Goal: Information Seeking & Learning: Learn about a topic

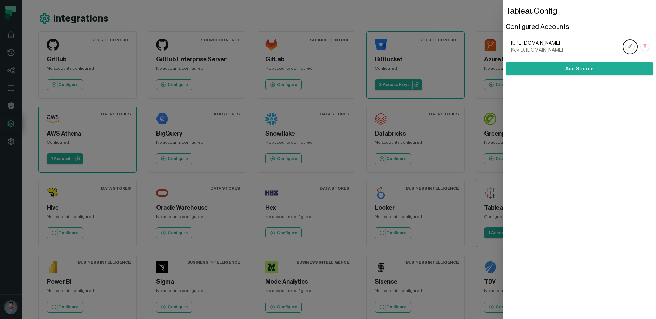
click at [503, 104] on dialog "Tableau Config Configured Accounts [URL][DOMAIN_NAME] Key ID: [DOMAIN_NAME] Add…" at bounding box center [579, 159] width 153 height 319
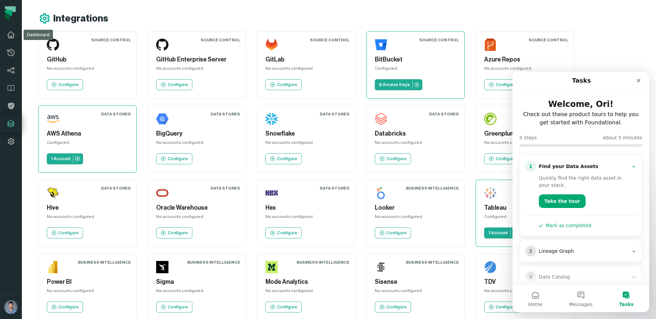
click at [7, 35] on icon at bounding box center [11, 35] width 8 height 8
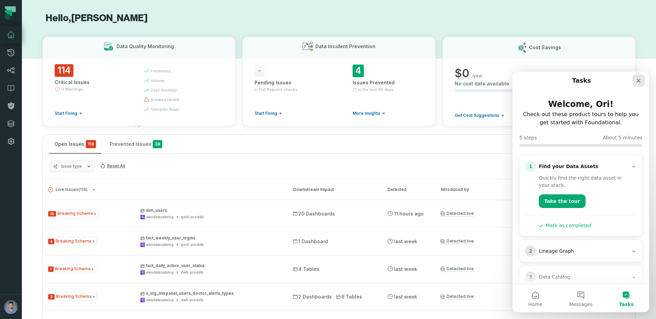
click at [636, 82] on icon "Close" at bounding box center [638, 80] width 5 height 5
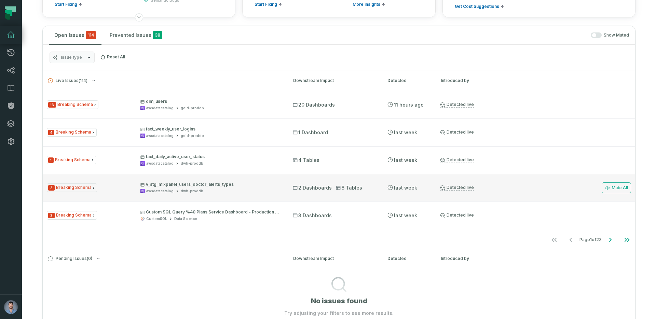
scroll to position [109, 0]
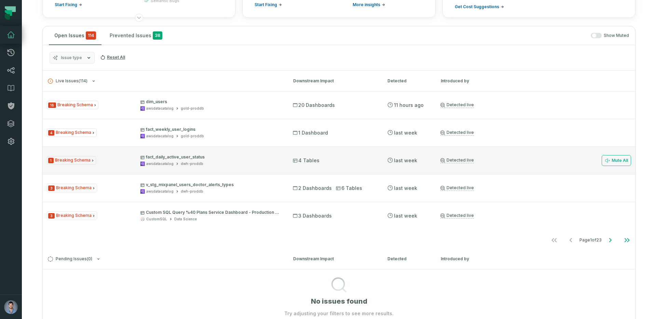
click at [82, 161] on span "1 Breaking Schema" at bounding box center [71, 160] width 49 height 9
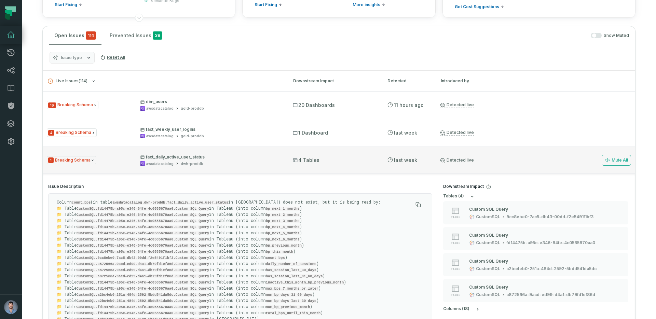
click at [171, 156] on p "fact_daily_active_user_status" at bounding box center [210, 156] width 140 height 5
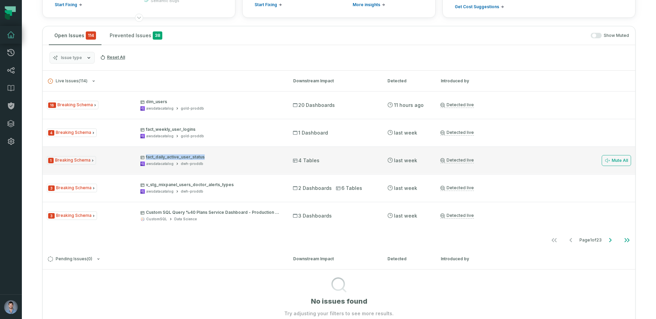
click at [171, 156] on p "fact_daily_active_user_status" at bounding box center [210, 156] width 140 height 5
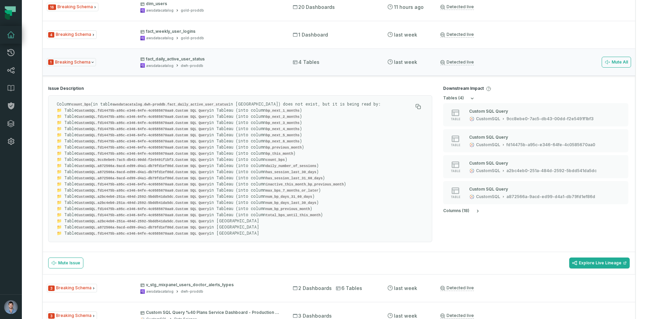
scroll to position [206, 0]
click at [61, 62] on span "1 Breaking Schema" at bounding box center [71, 62] width 49 height 9
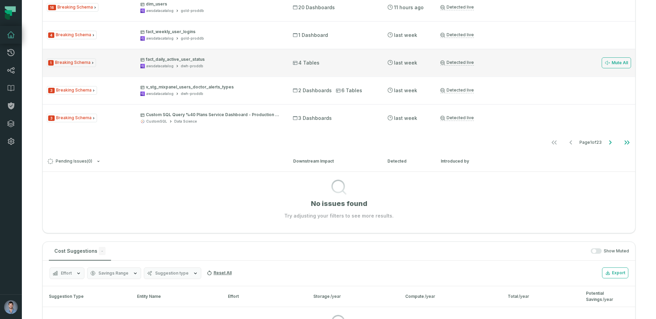
click at [61, 62] on span "1 Breaking Schema" at bounding box center [71, 62] width 49 height 9
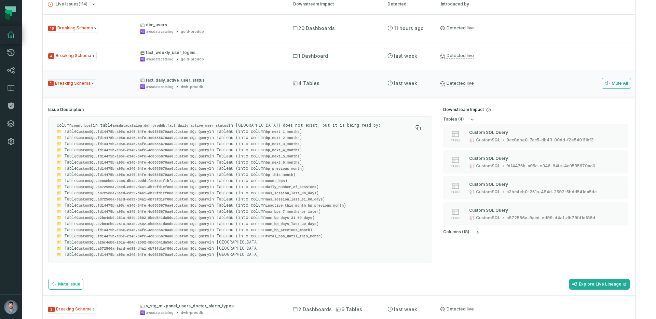
scroll to position [188, 0]
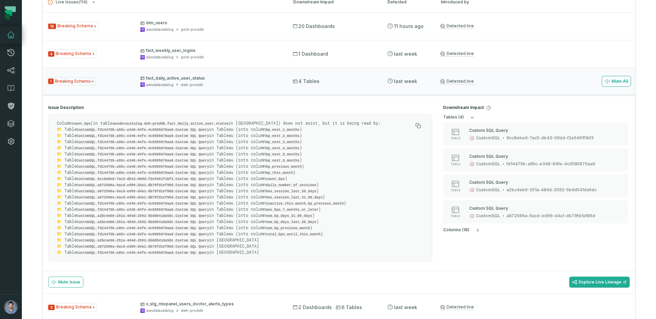
click at [88, 122] on code "count_bps" at bounding box center [81, 124] width 19 height 4
click at [294, 129] on code "bp_next_1_months" at bounding box center [283, 130] width 34 height 4
click at [286, 232] on code "total_bps_until_this_month" at bounding box center [293, 234] width 55 height 4
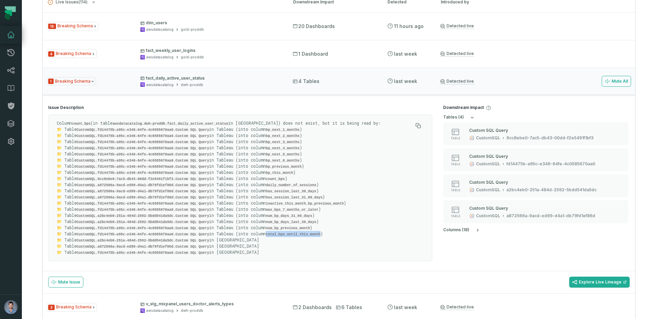
click at [286, 232] on code "total_bps_until_this_month" at bounding box center [293, 234] width 55 height 4
click at [286, 129] on code "bp_next_1_months" at bounding box center [283, 130] width 34 height 4
click at [291, 166] on p "Column count_bps (in table awsdatacatalog.dwh-proddb.fact_daily_active_user_sta…" at bounding box center [235, 187] width 356 height 135
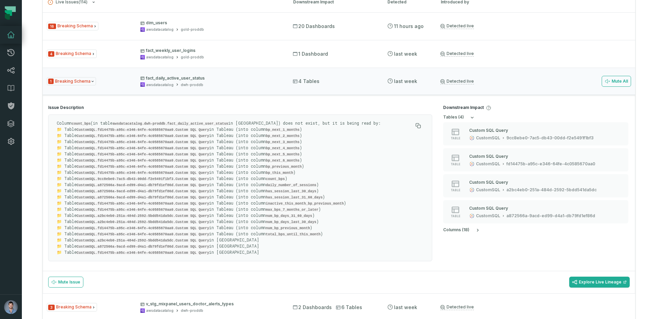
click at [296, 208] on p "Column count_bps (in table awsdatacatalog.dwh-proddb.fact_daily_active_user_sta…" at bounding box center [235, 187] width 356 height 135
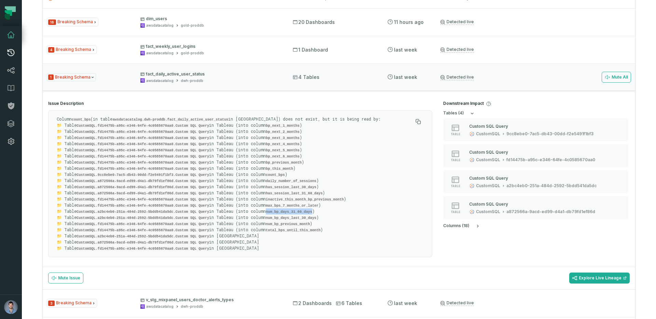
click at [4, 50] on link "Pull Requests" at bounding box center [11, 53] width 22 height 18
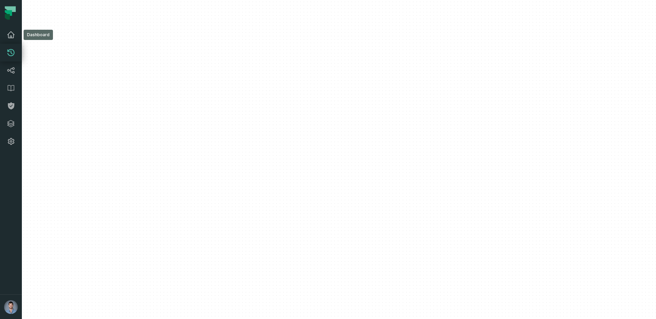
click at [8, 33] on icon at bounding box center [11, 35] width 8 height 8
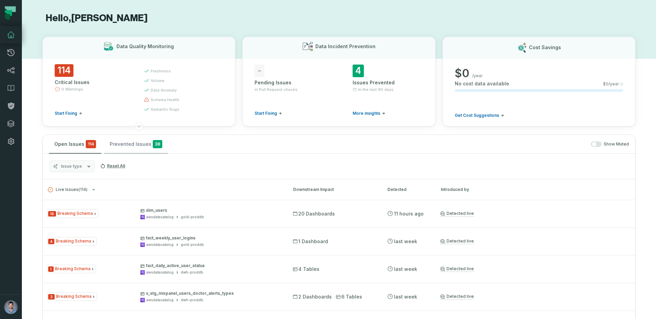
click at [138, 153] on button "Prevented Issues 38" at bounding box center [136, 144] width 64 height 18
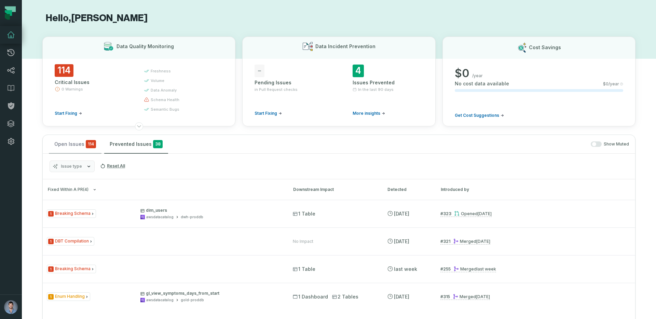
click at [78, 148] on button "Open Issues 114" at bounding box center [75, 144] width 53 height 18
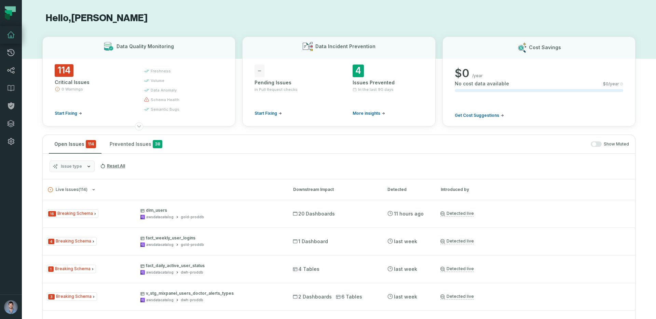
click at [13, 37] on icon at bounding box center [11, 35] width 8 height 8
